Goal: Book appointment/travel/reservation

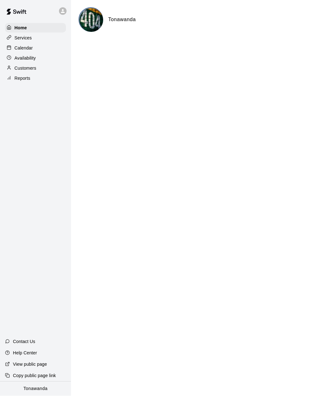
click at [21, 49] on p "Calendar" at bounding box center [24, 48] width 18 height 6
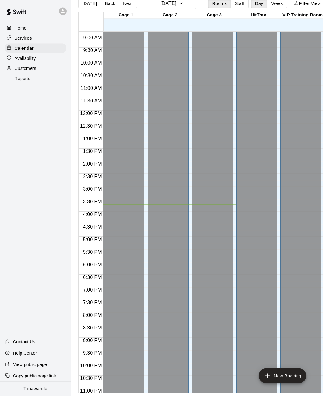
scroll to position [10, 0]
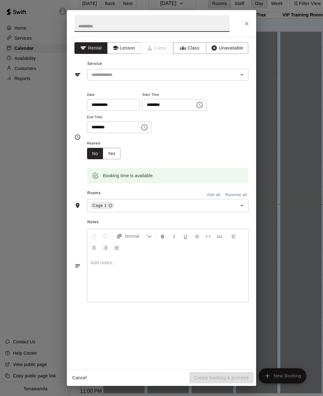
click at [119, 48] on button "Lesson" at bounding box center [123, 48] width 33 height 12
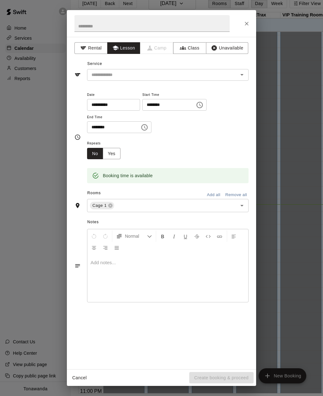
click at [104, 78] on input "text" at bounding box center [158, 75] width 139 height 8
click at [102, 88] on li "1 Hr. Private Lesson" at bounding box center [167, 88] width 161 height 10
type input "**********"
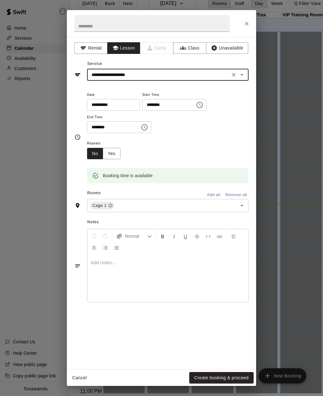
click at [73, 158] on div "**********" at bounding box center [161, 203] width 189 height 332
click at [209, 384] on button "Create booking & proceed" at bounding box center [221, 378] width 64 height 12
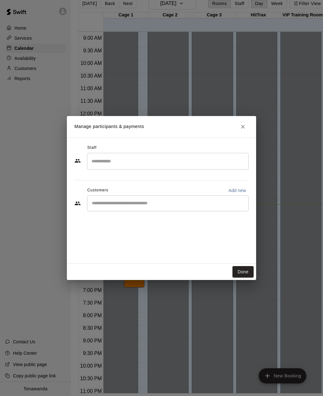
click at [101, 206] on input "Start typing to search customers..." at bounding box center [168, 203] width 156 height 6
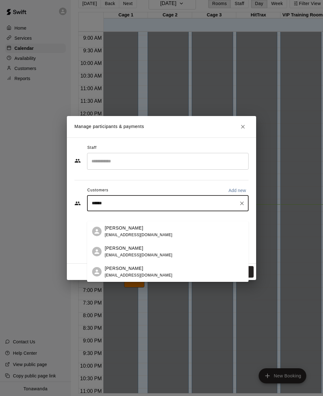
type input "*******"
click at [111, 269] on p "[PERSON_NAME]" at bounding box center [124, 268] width 38 height 7
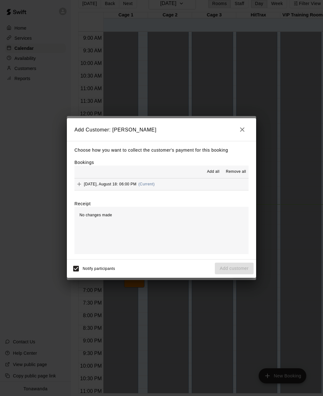
click at [82, 187] on icon "Add" at bounding box center [79, 184] width 6 height 6
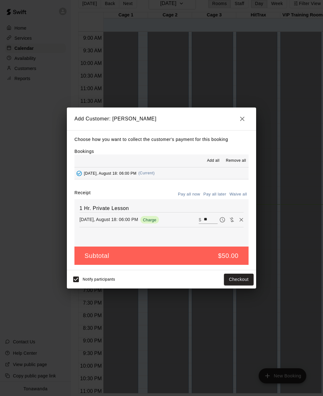
click at [236, 199] on button "Waive all" at bounding box center [238, 194] width 21 height 10
type input "*"
click at [226, 285] on button "Add customer" at bounding box center [234, 280] width 39 height 12
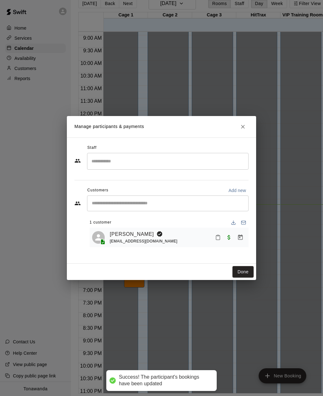
click at [97, 167] on input "Search staff" at bounding box center [168, 161] width 156 height 11
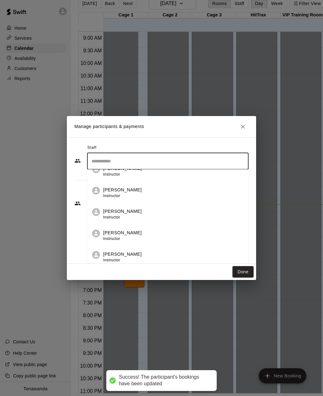
scroll to position [54, 0]
click at [109, 241] on span "Instructor" at bounding box center [111, 238] width 17 height 4
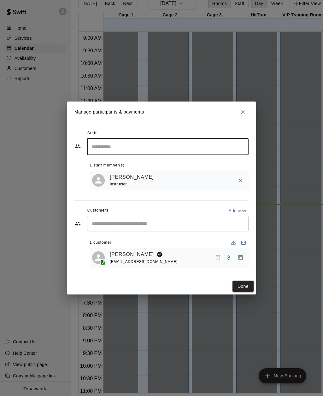
click at [74, 265] on div "Staff ​ 1 staff member(s) [PERSON_NAME] Instructor Customers Add new ​ 1 custom…" at bounding box center [161, 200] width 189 height 155
click at [244, 292] on button "Done" at bounding box center [242, 287] width 21 height 12
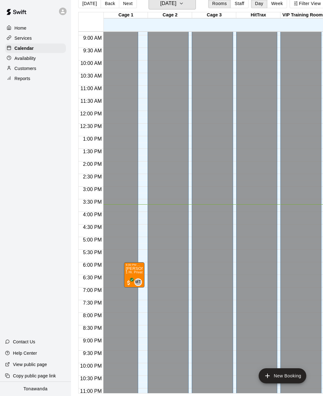
click at [160, 8] on h6 "[DATE]" at bounding box center [168, 3] width 16 height 9
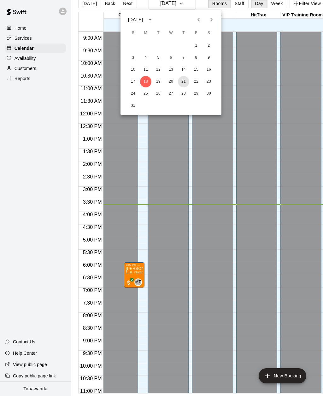
click at [183, 85] on button "21" at bounding box center [183, 81] width 11 height 11
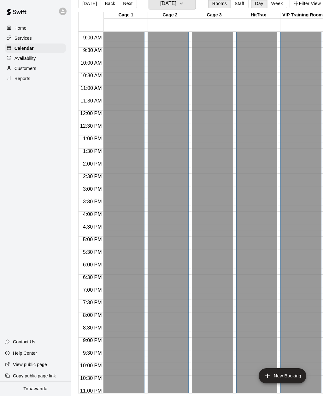
scroll to position [224, 0]
